Goal: Task Accomplishment & Management: Manage account settings

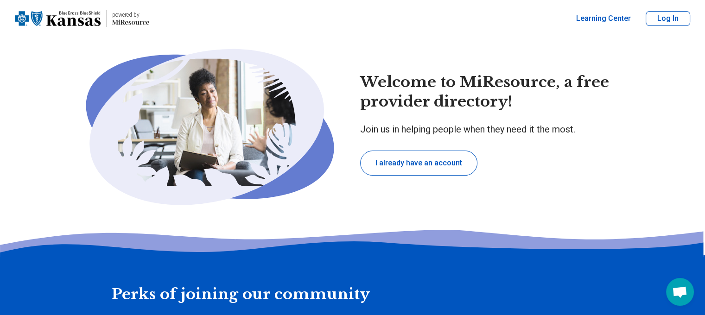
click at [671, 24] on button "Log In" at bounding box center [668, 18] width 45 height 15
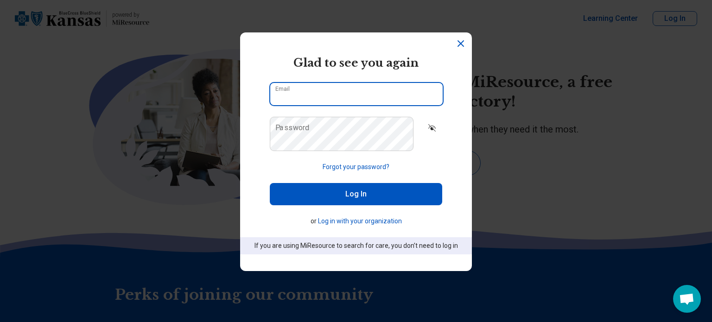
type input "**********"
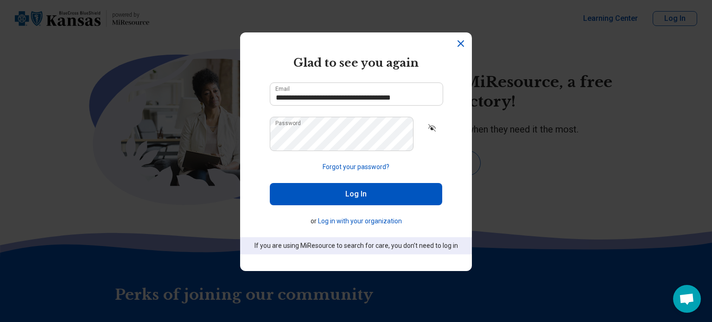
click at [344, 205] on button "Log In" at bounding box center [356, 194] width 172 height 22
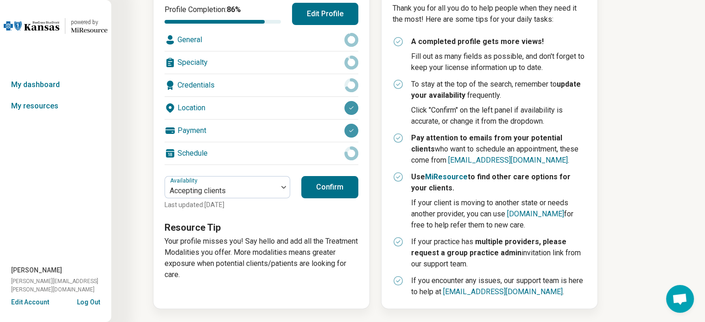
scroll to position [368, 0]
click at [290, 177] on div at bounding box center [284, 187] width 12 height 21
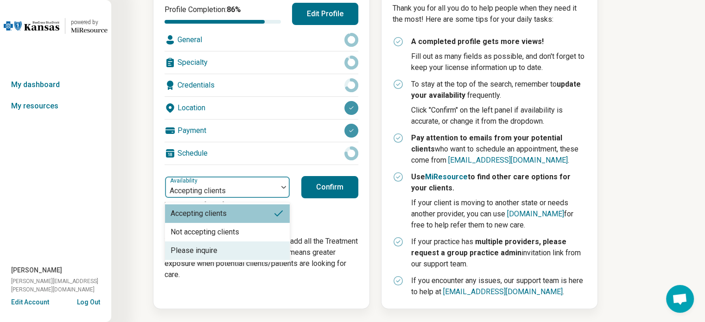
click at [217, 256] on div "Please inquire" at bounding box center [194, 250] width 47 height 11
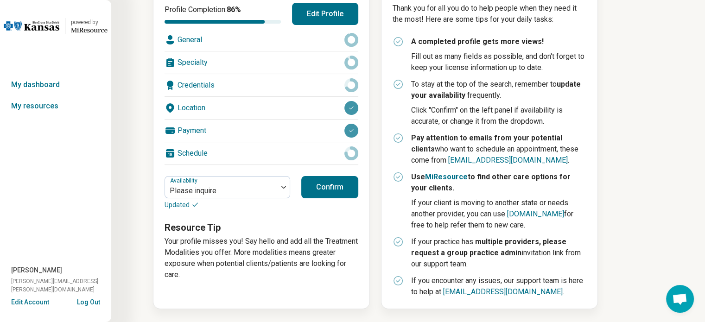
click at [358, 176] on button "Confirm" at bounding box center [329, 187] width 57 height 22
click at [290, 177] on div at bounding box center [284, 187] width 12 height 21
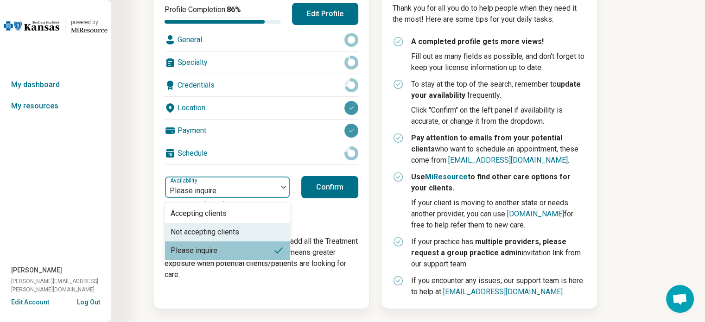
click at [239, 228] on div "Not accepting clients" at bounding box center [205, 232] width 69 height 11
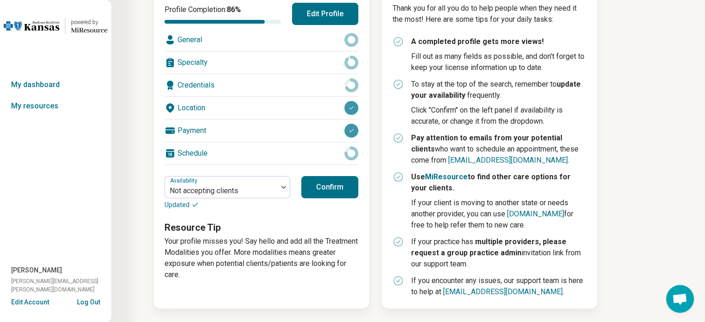
click at [358, 176] on button "Confirm" at bounding box center [329, 187] width 57 height 22
click at [358, 25] on button "Edit Profile" at bounding box center [325, 14] width 66 height 22
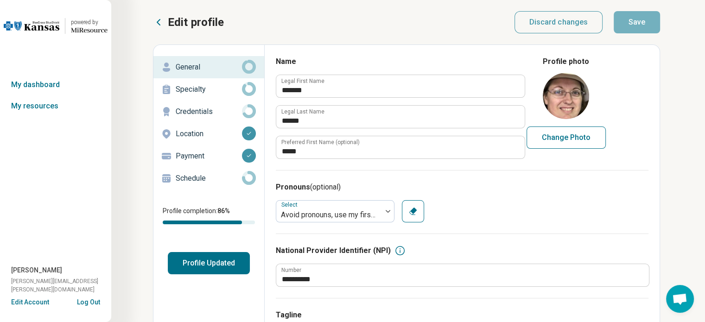
click at [256, 96] on icon at bounding box center [249, 89] width 14 height 14
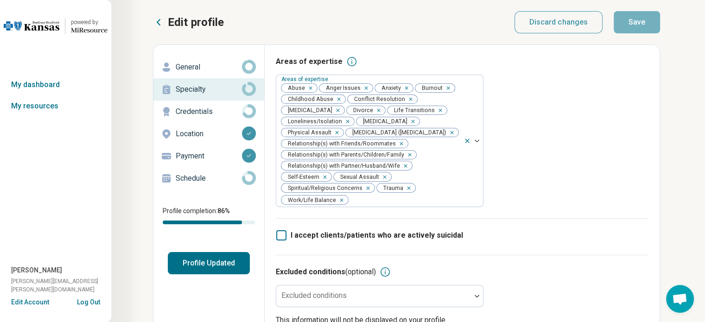
click at [254, 116] on circle at bounding box center [248, 111] width 11 height 11
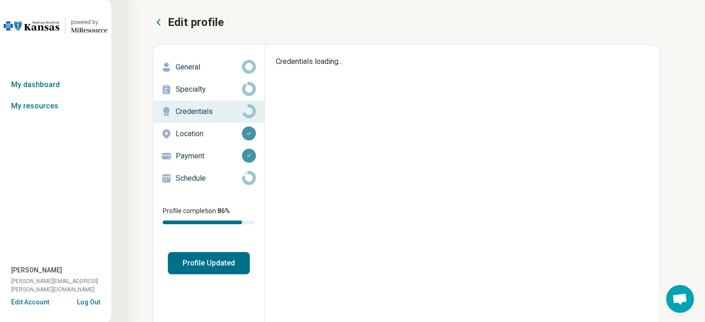
type textarea "*"
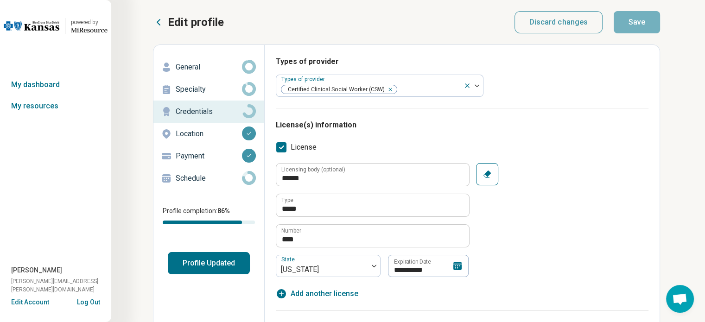
click at [384, 28] on div "Edit profile Discard changes Save" at bounding box center [406, 22] width 507 height 22
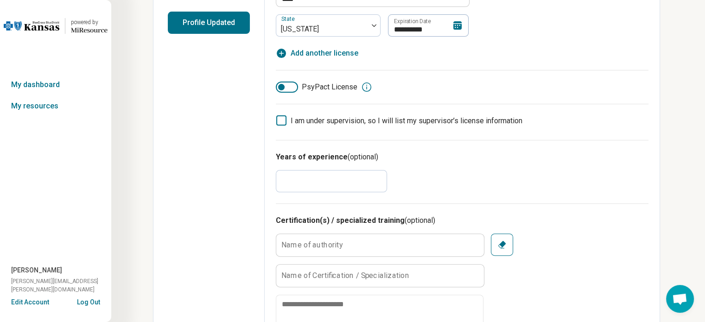
scroll to position [248, 0]
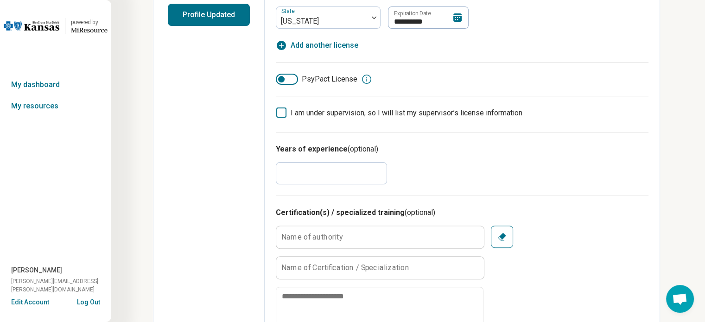
click at [250, 26] on button "Profile Updated" at bounding box center [209, 15] width 82 height 22
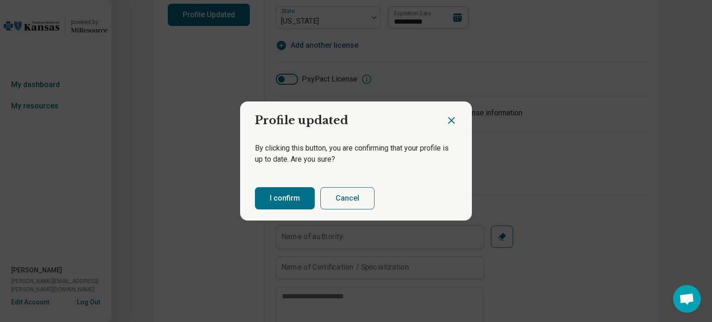
click at [291, 210] on button "I confirm" at bounding box center [285, 198] width 60 height 22
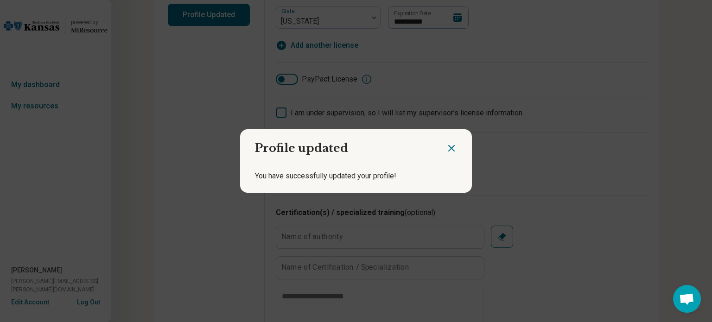
click at [446, 143] on icon "Close dialog" at bounding box center [451, 148] width 11 height 11
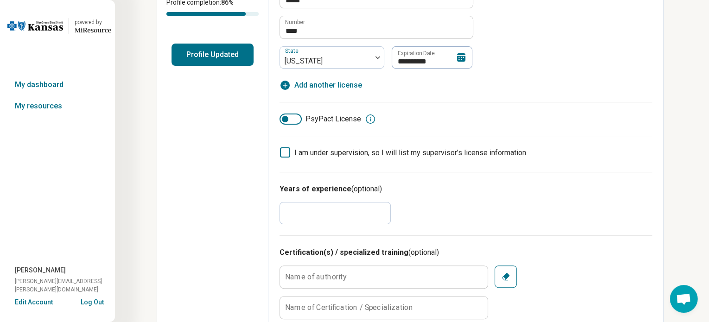
scroll to position [0, 0]
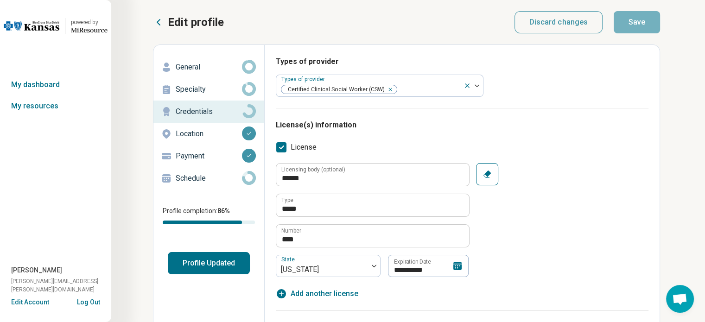
click at [224, 30] on button "Edit profile" at bounding box center [188, 22] width 71 height 15
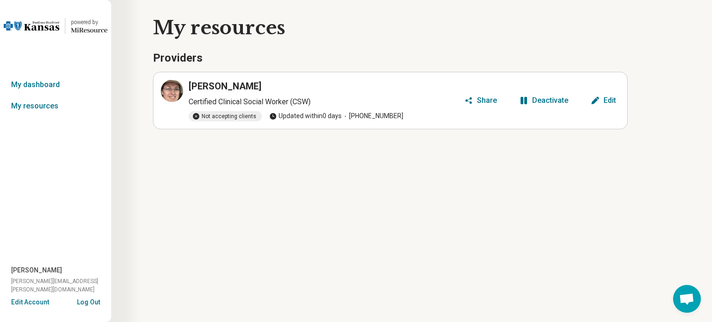
click at [100, 298] on button "Log Out" at bounding box center [88, 301] width 23 height 7
